Goal: Task Accomplishment & Management: Use online tool/utility

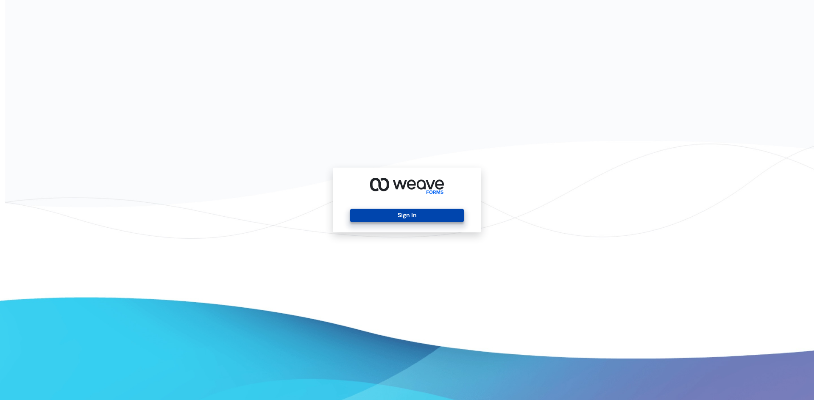
click at [425, 217] on button "Sign In" at bounding box center [406, 216] width 113 height 14
